Goal: Download file/media

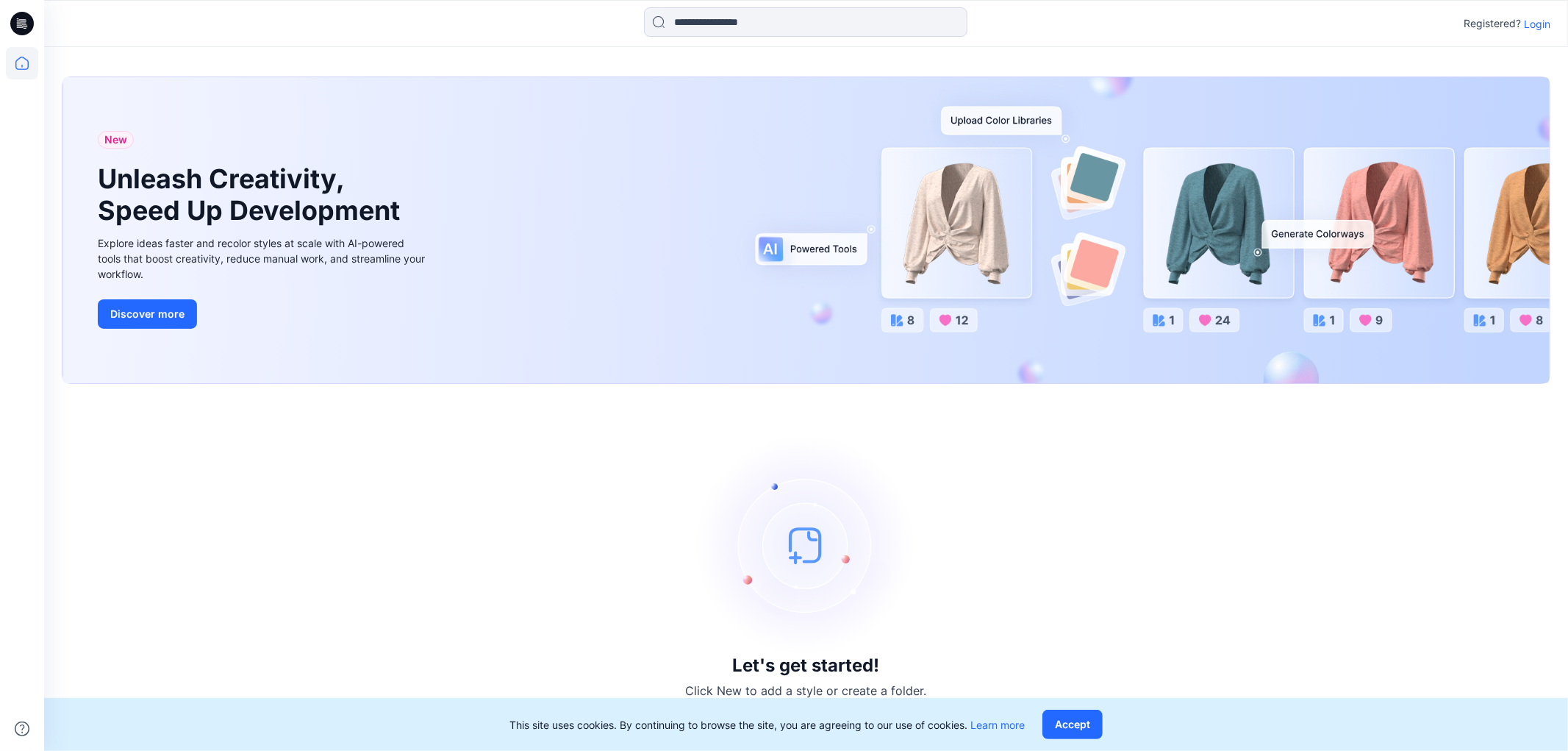
click at [1540, 22] on p "Login" at bounding box center [1537, 23] width 27 height 15
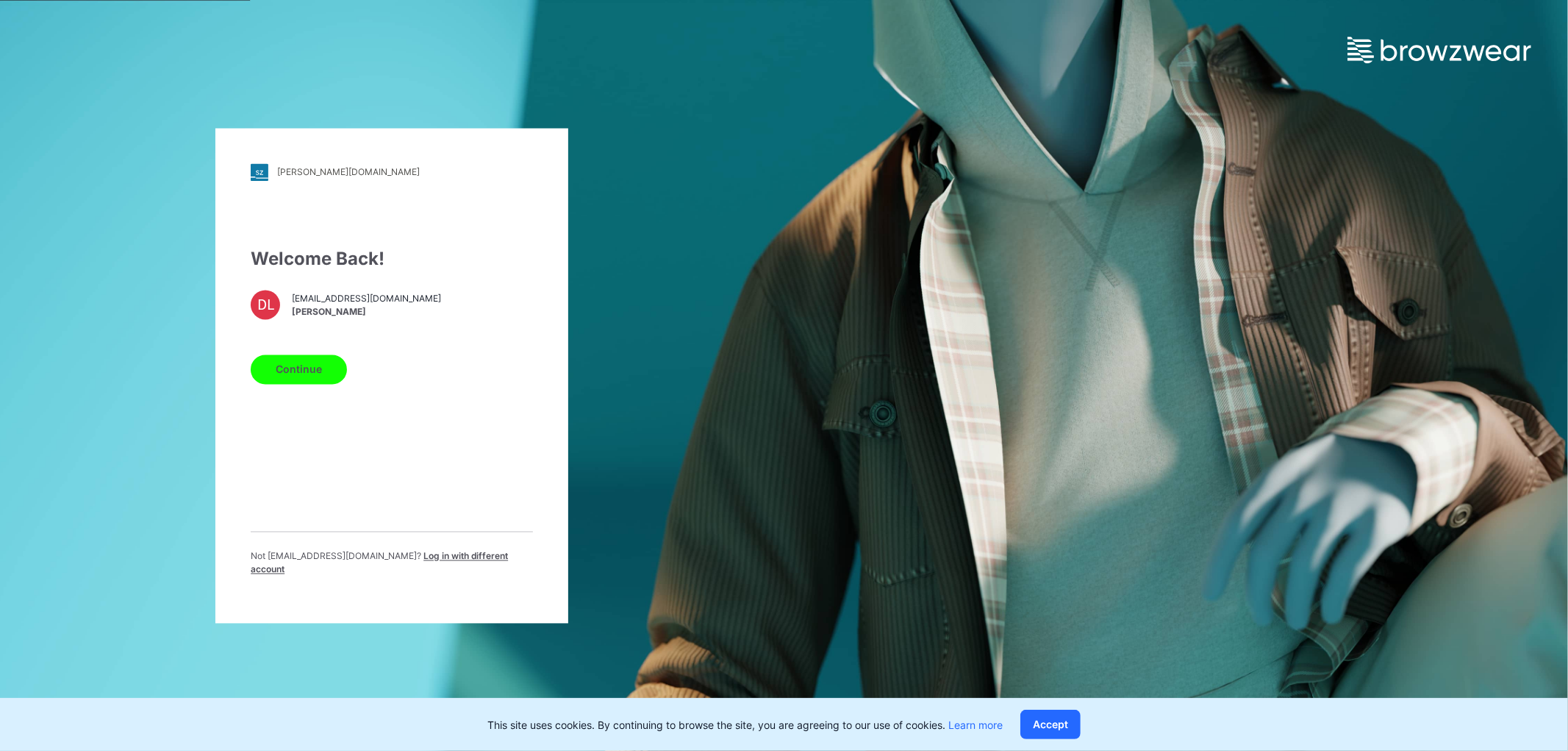
click at [310, 379] on button "Continue" at bounding box center [299, 369] width 97 height 29
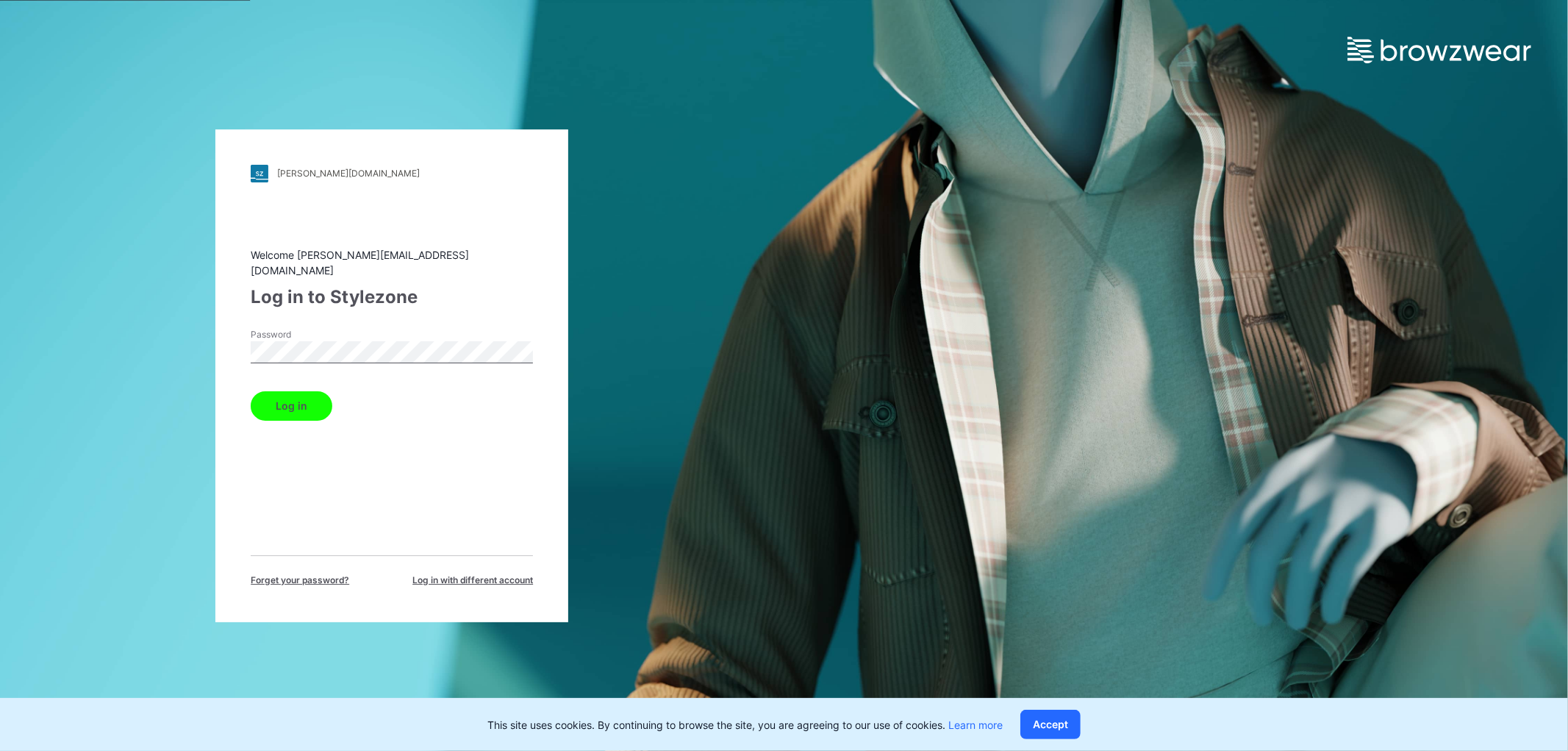
click at [291, 400] on button "Log in" at bounding box center [292, 405] width 82 height 29
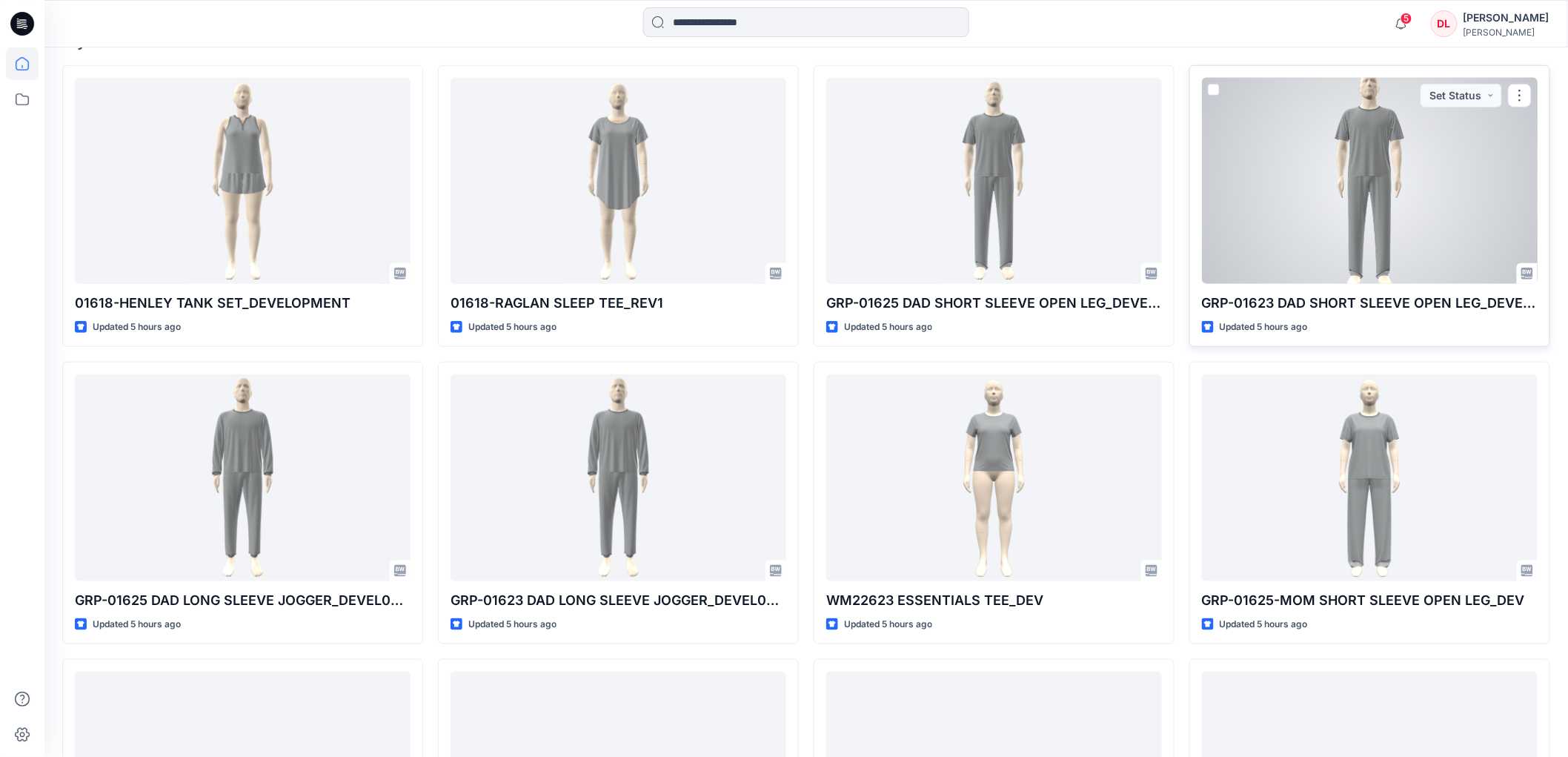
scroll to position [493, 0]
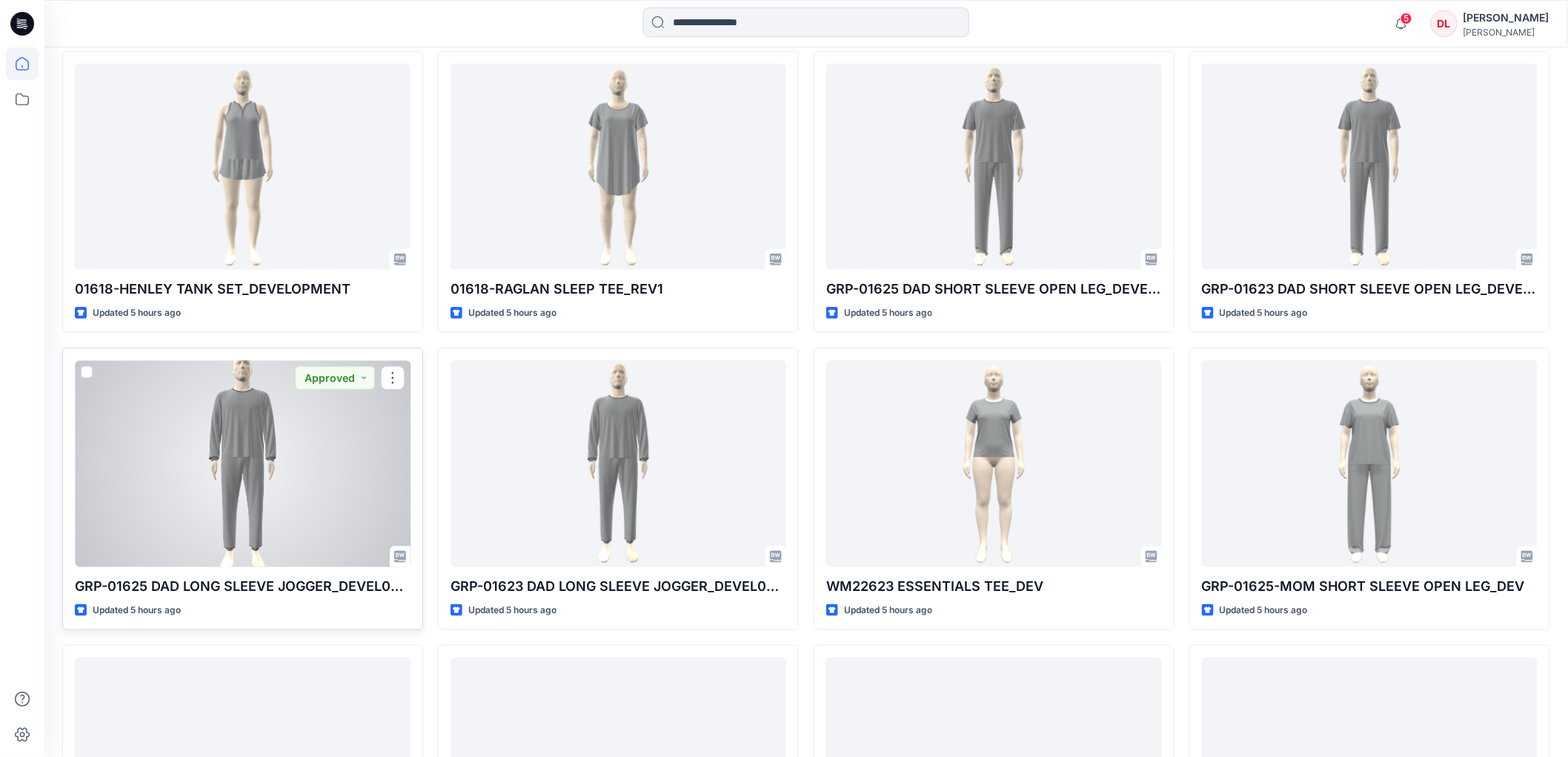
click at [209, 500] on div at bounding box center [243, 463] width 336 height 206
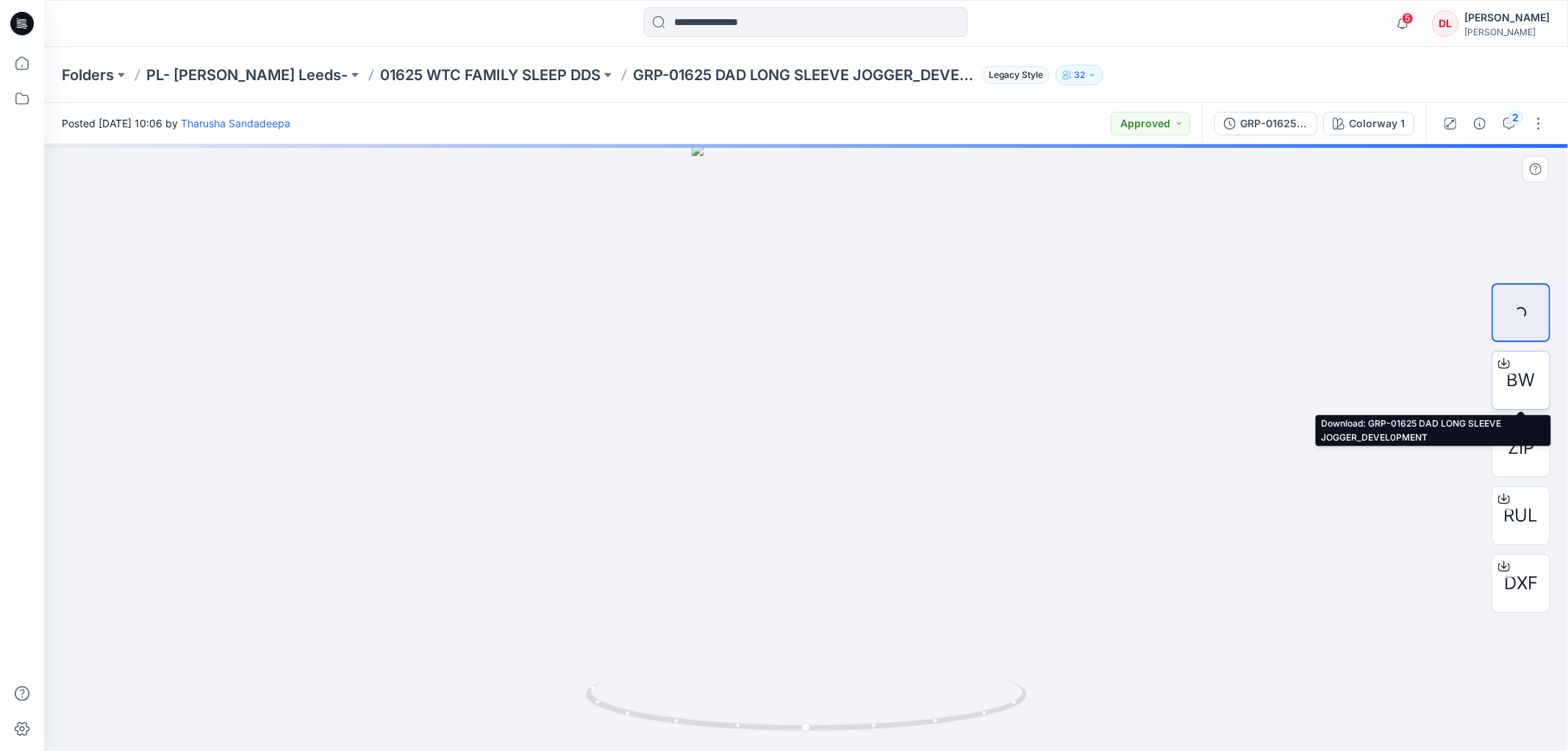
click at [1522, 383] on span "BW" at bounding box center [1521, 380] width 28 height 27
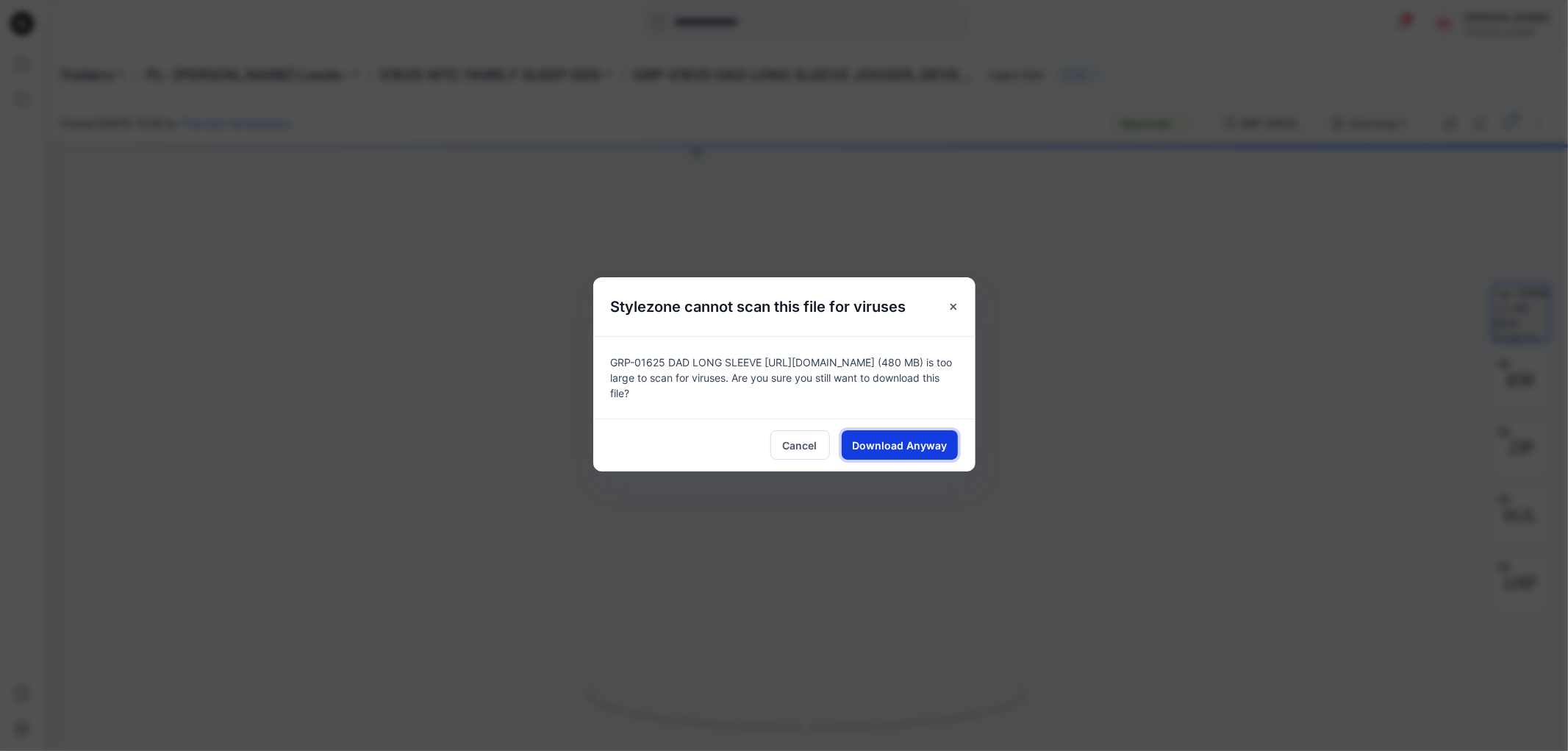
click at [869, 442] on span "Download Anyway" at bounding box center [899, 444] width 95 height 15
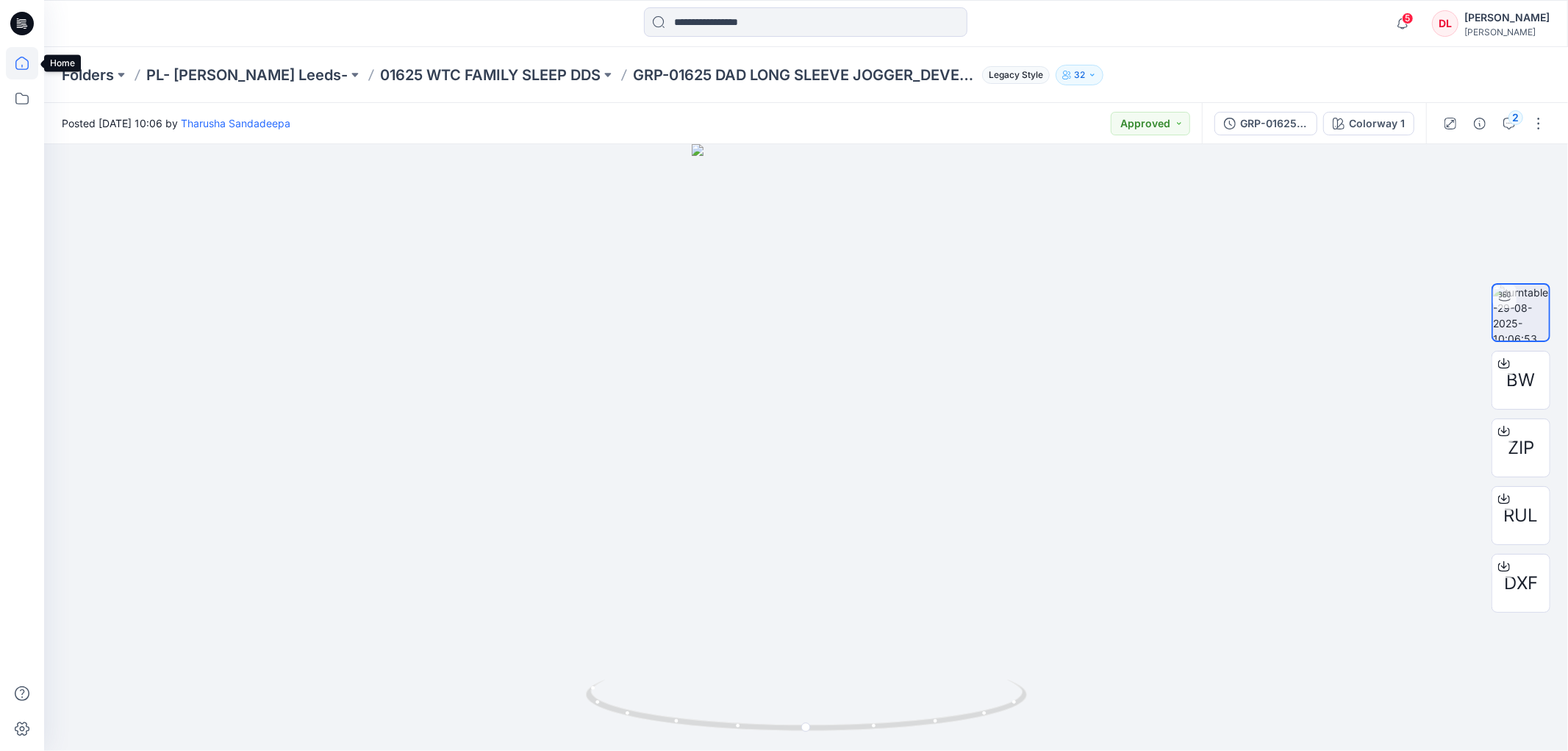
click at [24, 71] on icon at bounding box center [22, 63] width 32 height 32
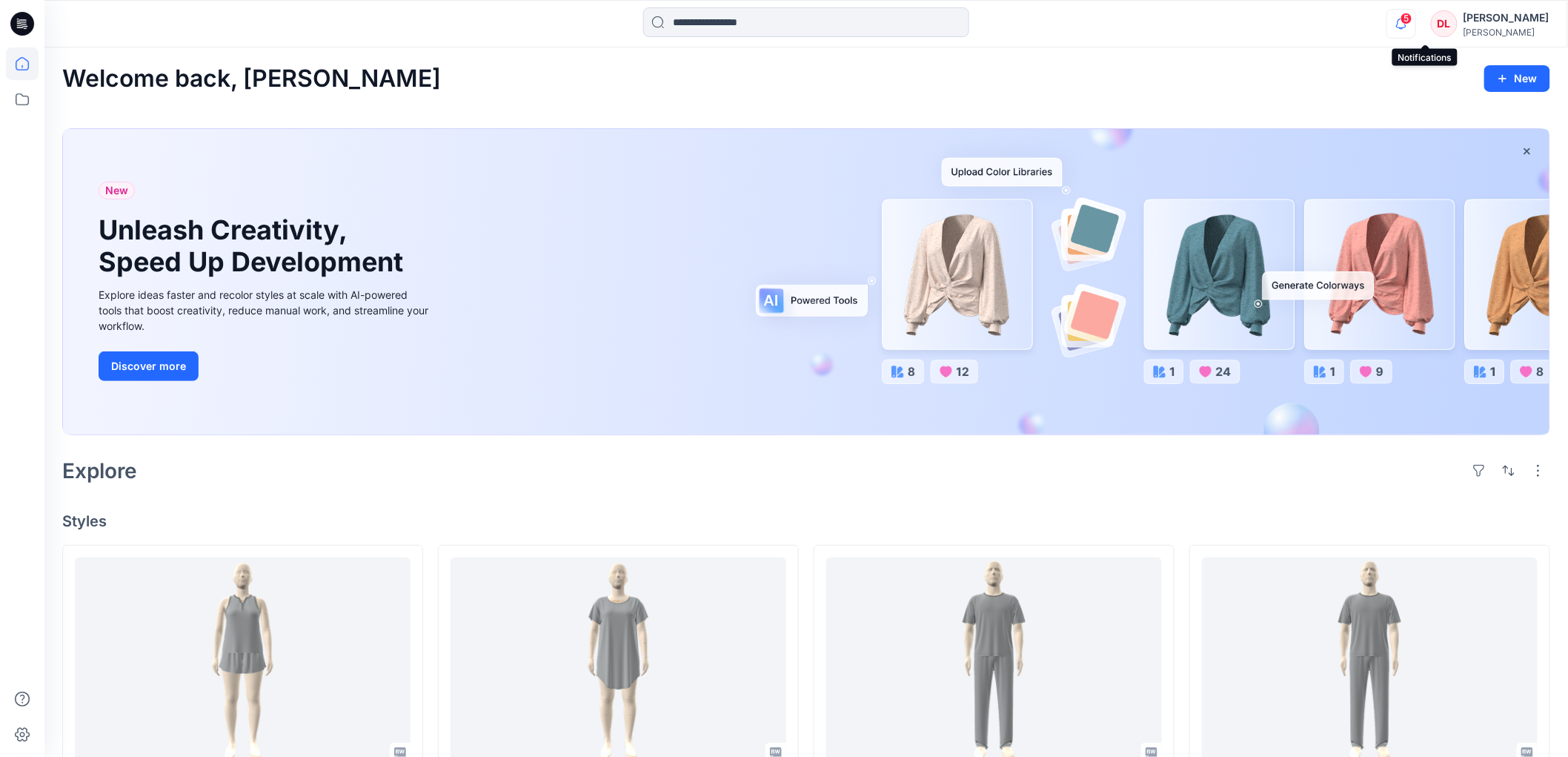
click at [1415, 31] on icon "button" at bounding box center [1401, 23] width 29 height 29
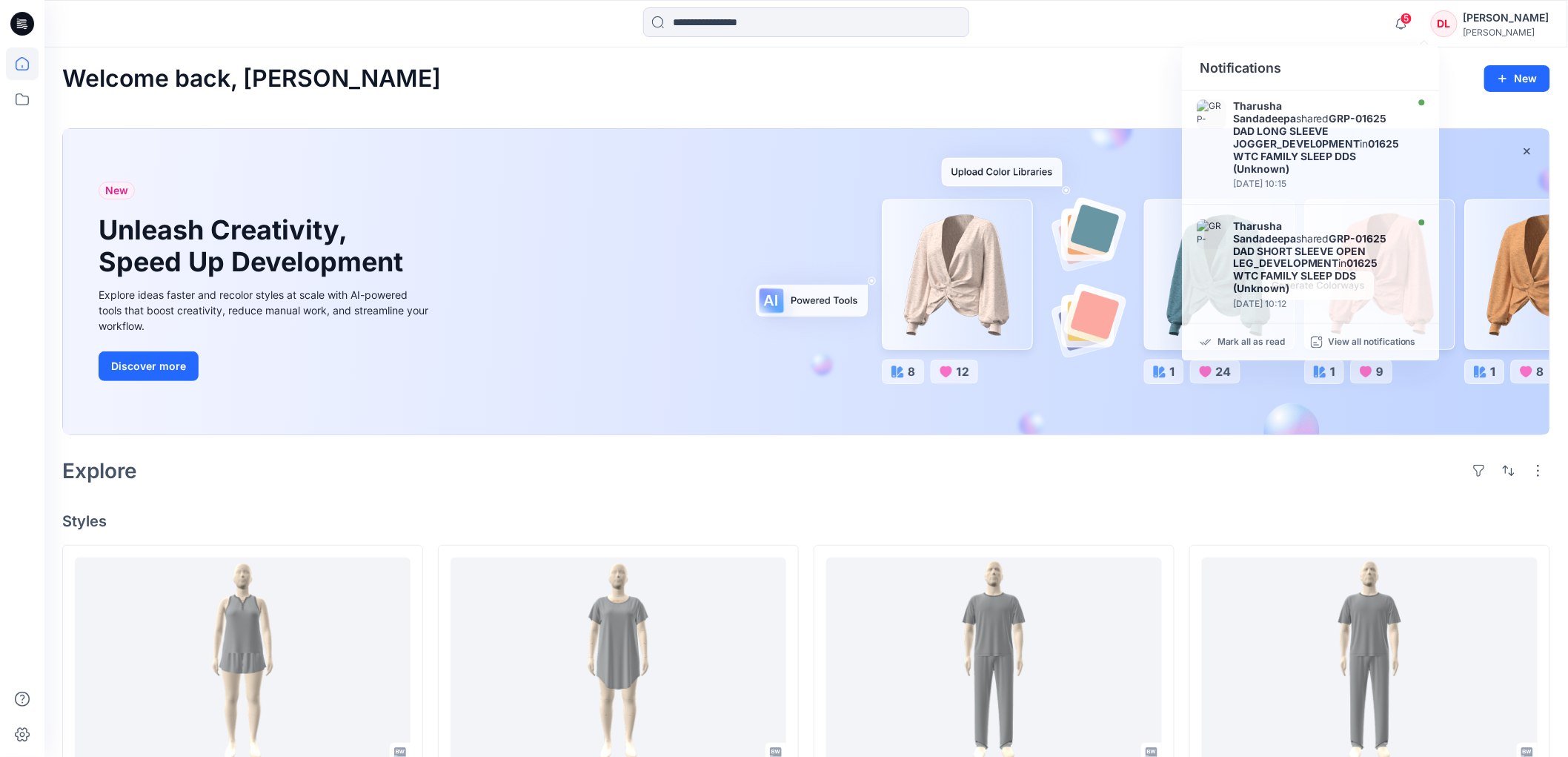
click at [1231, 2] on div "5 Notifications Tharusha Sandadeepa shared GRP-01625 DAD LONG SLEEVE JOGGER_DEV…" at bounding box center [806, 23] width 1523 height 47
